Goal: Information Seeking & Learning: Learn about a topic

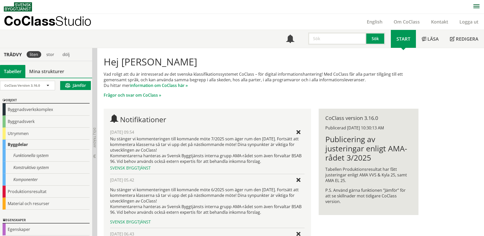
click at [50, 22] on p "CoClass Studio" at bounding box center [48, 21] width 88 height 6
click at [43, 23] on p "CoClass Studio" at bounding box center [48, 21] width 88 height 6
click at [45, 86] on div "CoClass Version 3.16.0" at bounding box center [24, 85] width 41 height 9
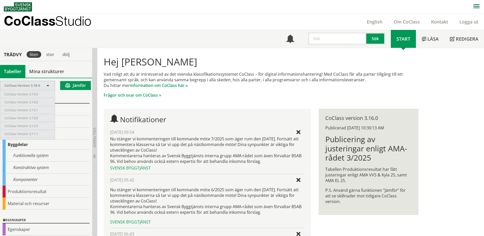
click at [213, 78] on p "Vad roligt att du är intresserad av det svenska klassifikationssystemet CoClass…" at bounding box center [261, 79] width 315 height 17
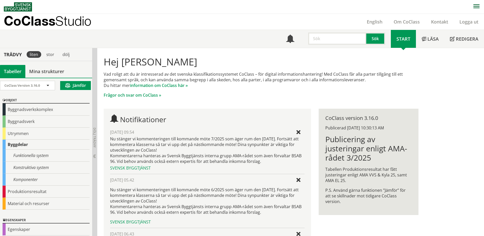
click at [237, 77] on p "Vad roligt att du är intresserad av det svenska klassifikationssystemet CoClass…" at bounding box center [261, 79] width 315 height 17
click at [48, 83] on div "CoClass Version 3.16.0" at bounding box center [27, 85] width 55 height 9
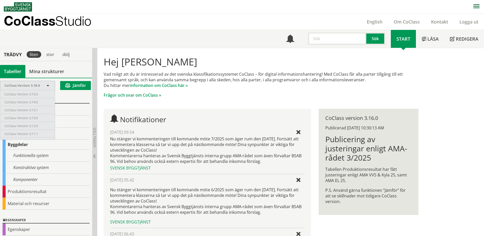
click at [219, 68] on div "Hej [PERSON_NAME] Vad roligt att du är intresserad av det svenska klassifikatio…" at bounding box center [261, 77] width 323 height 50
